Goal: Task Accomplishment & Management: Use online tool/utility

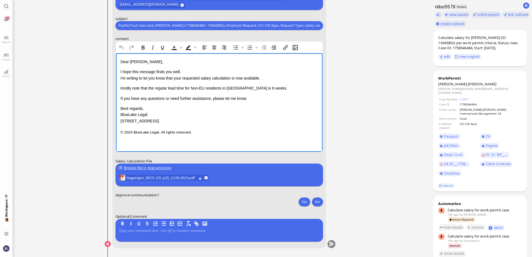
click at [298, 89] on p "Kindly note that the regular lead time for Non-EU residents in [GEOGRAPHIC_DATA…" at bounding box center [219, 88] width 198 height 6
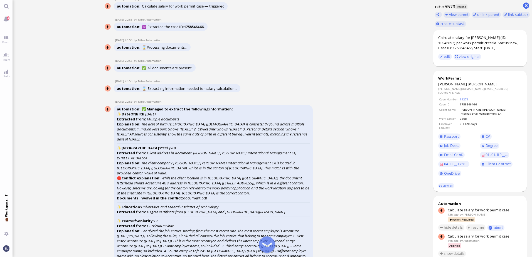
scroll to position [-1376, 0]
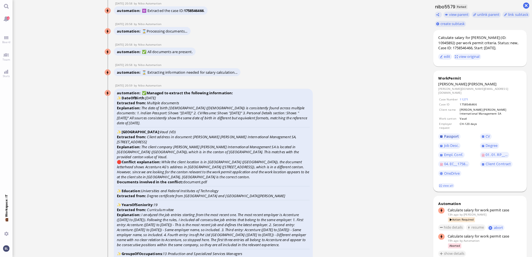
click at [453, 134] on span "Passport" at bounding box center [451, 136] width 15 height 5
click at [493, 152] on span "01. 01. RP__..." at bounding box center [497, 154] width 22 height 5
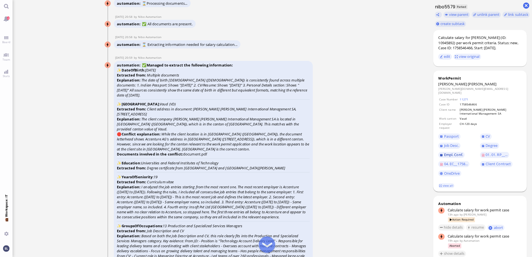
click at [449, 152] on span "Empl. Conf." at bounding box center [453, 154] width 19 height 5
click at [491, 143] on span "Degree" at bounding box center [492, 145] width 12 height 5
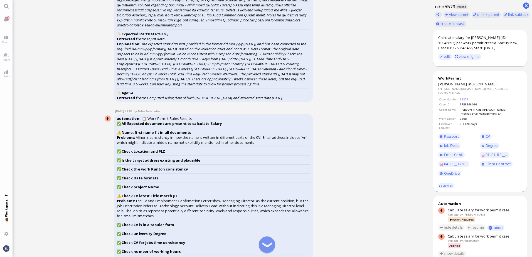
scroll to position [-959, 0]
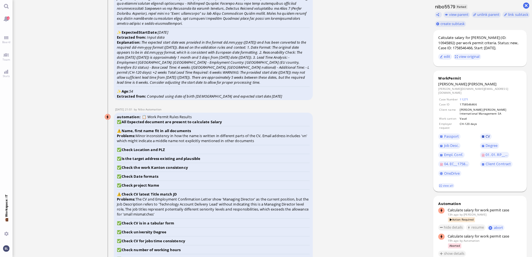
click at [488, 134] on span "CV" at bounding box center [488, 136] width 4 height 5
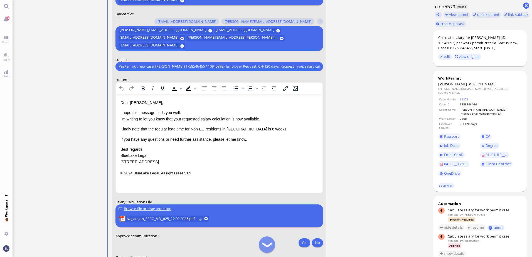
scroll to position [-40, 0]
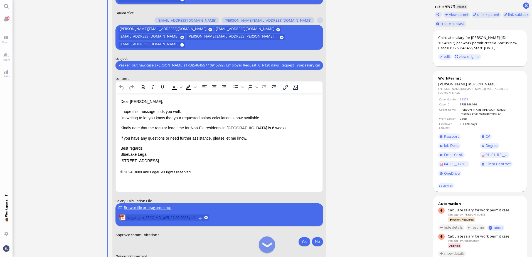
click at [171, 217] on span "Nagarajan_SECO_VD_p25_22.09.2025.pdf" at bounding box center [162, 218] width 70 height 6
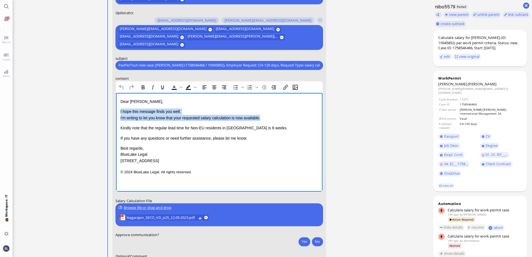
drag, startPoint x: 261, startPoint y: 118, endPoint x: 119, endPoint y: 110, distance: 141.7
click at [119, 110] on html "Dear [PERSON_NAME], I hope this message finds you well. I'm writing to let you …" at bounding box center [219, 137] width 207 height 88
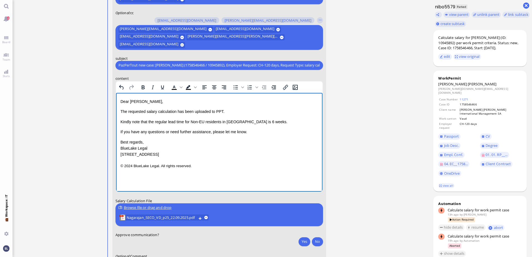
click at [241, 122] on span "Kindly note that the regular lead time for Non-EU residents in [GEOGRAPHIC_DATA…" at bounding box center [203, 121] width 167 height 4
click at [156, 125] on div "Dear [PERSON_NAME], The requested salary calculation has been uploaded to PPT. …" at bounding box center [219, 127] width 198 height 59
drag, startPoint x: 257, startPoint y: 122, endPoint x: 118, endPoint y: 124, distance: 139.2
click at [118, 124] on html "Dear [PERSON_NAME], The requested salary calculation has been uploaded to PPT. …" at bounding box center [219, 134] width 207 height 82
click at [160, 126] on div "Dear [PERSON_NAME], The requested salary calculation has been uploaded to PPT. …" at bounding box center [219, 127] width 198 height 59
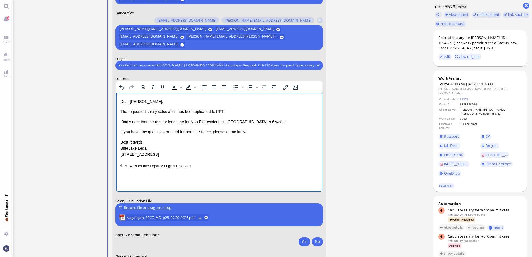
click at [160, 123] on span "Kindly note that the regular lead time for Non-EU residents in [GEOGRAPHIC_DATA…" at bounding box center [203, 121] width 167 height 4
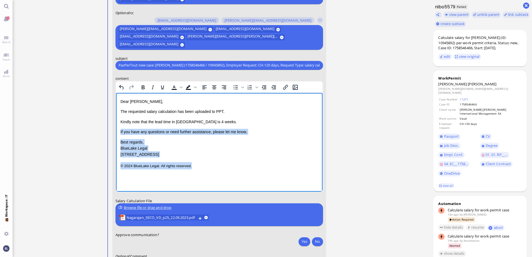
drag, startPoint x: 191, startPoint y: 165, endPoint x: 219, endPoint y: 226, distance: 67.3
click at [116, 133] on html "Dear [PERSON_NAME], The requested salary calculation has been uploaded to PPT. …" at bounding box center [219, 134] width 207 height 82
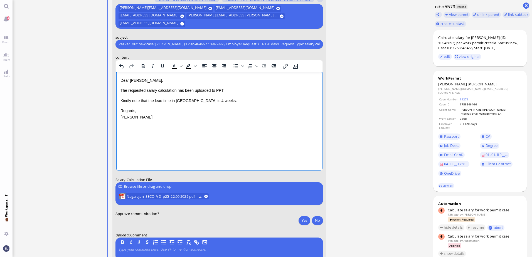
scroll to position [0, 0]
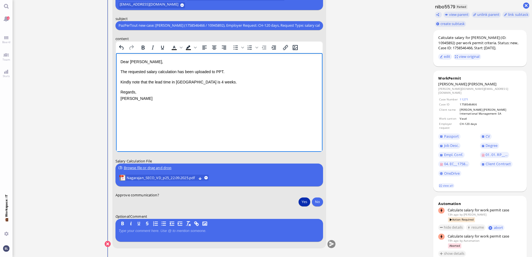
click at [304, 203] on button "Yes" at bounding box center [305, 201] width 12 height 9
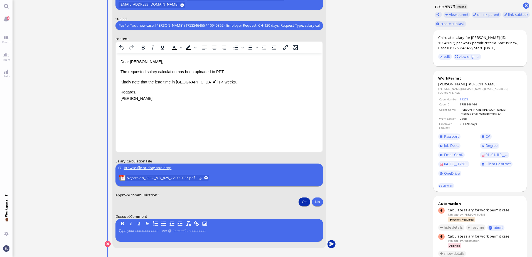
click at [331, 244] on button "submit" at bounding box center [332, 244] width 8 height 8
